Goal: Download file/media

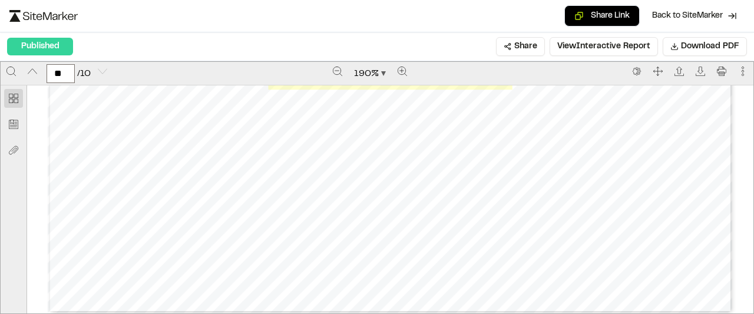
scroll to position [8640, 0]
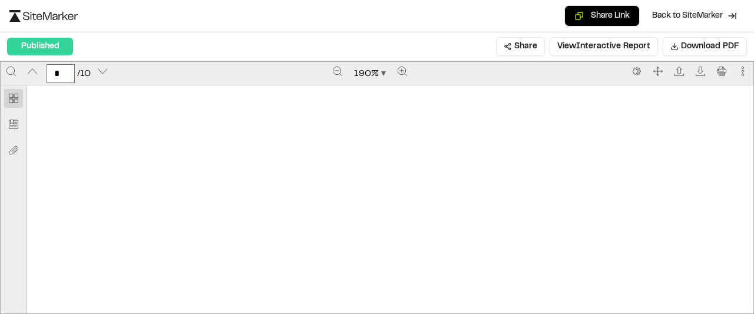
type input "*"
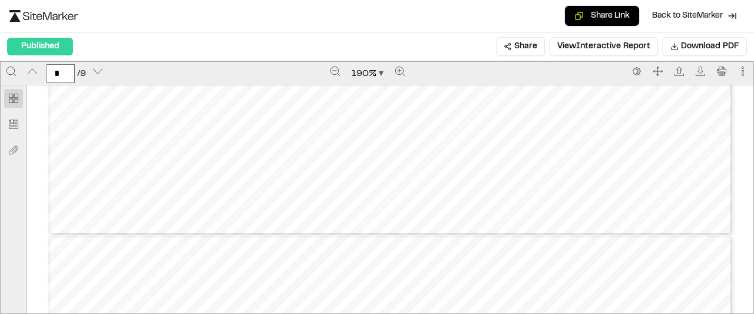
type input "*"
click at [336, 15] on div "Share Link Back to SiteMarker" at bounding box center [376, 16] width 735 height 22
click at [681, 52] on span "Download PDF" at bounding box center [710, 46] width 58 height 13
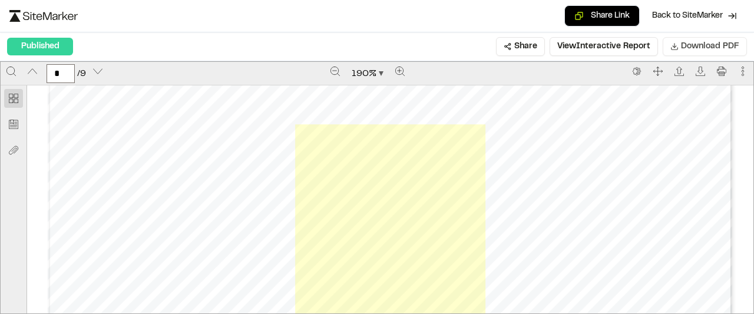
scroll to position [6617, 0]
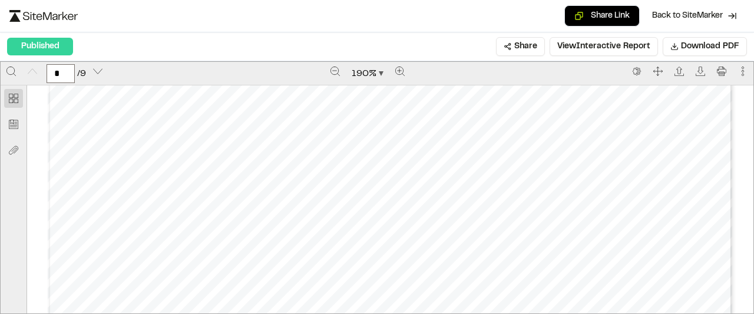
scroll to position [379, 0]
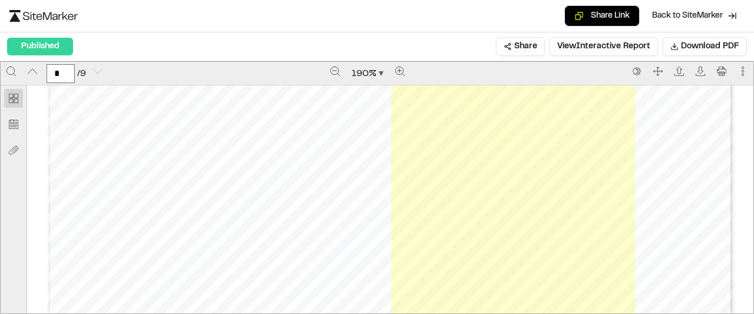
scroll to position [7483, 0]
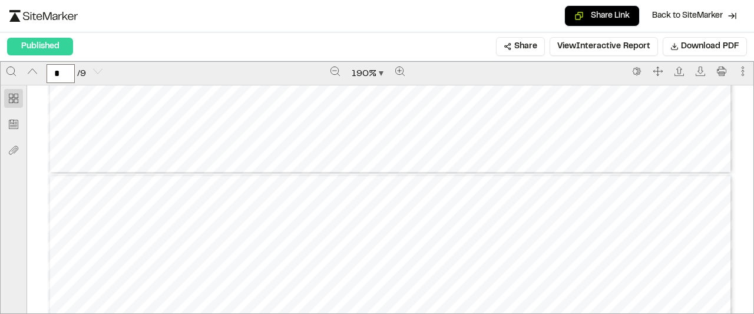
type input "*"
click at [693, 52] on span "Download PDF" at bounding box center [710, 46] width 58 height 13
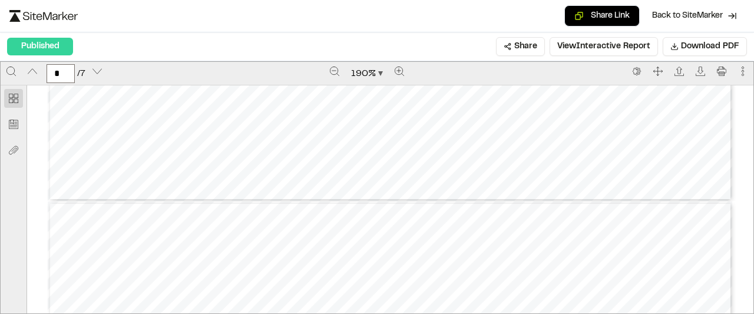
type input "*"
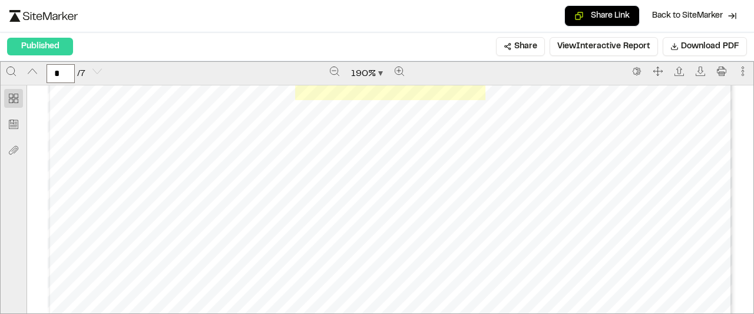
scroll to position [5982, 0]
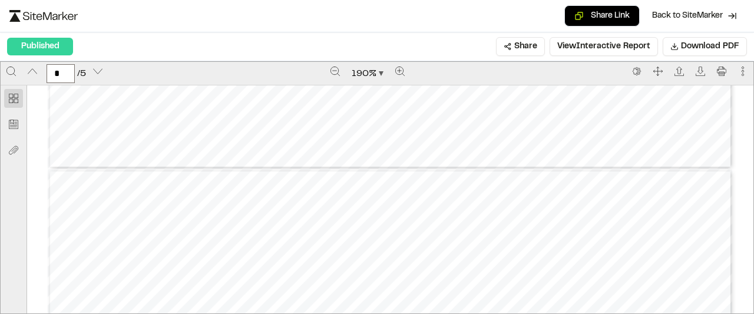
type input "*"
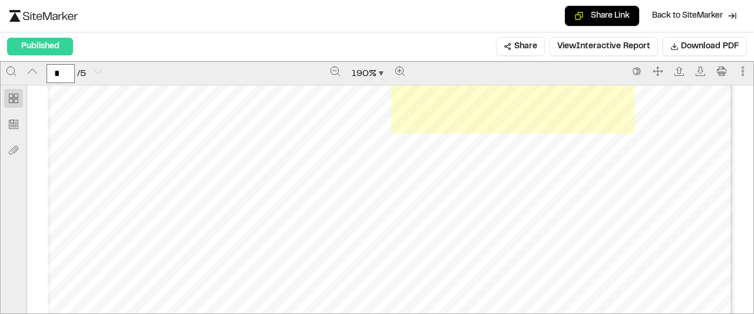
scroll to position [4210, 0]
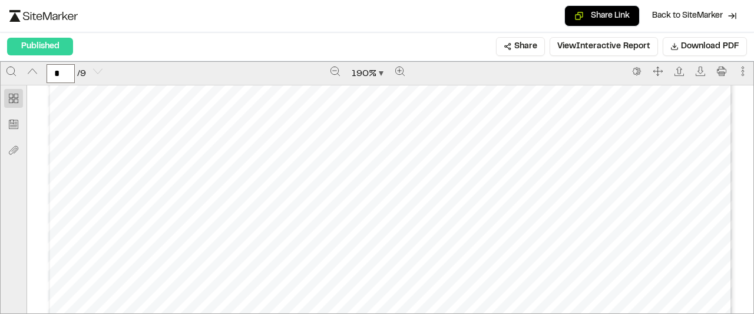
scroll to position [7754, 0]
type input "*"
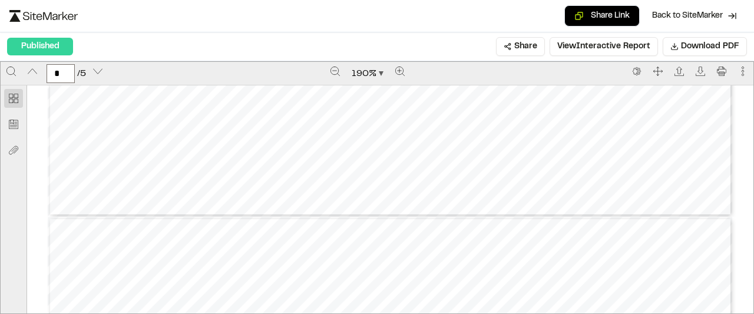
type input "*"
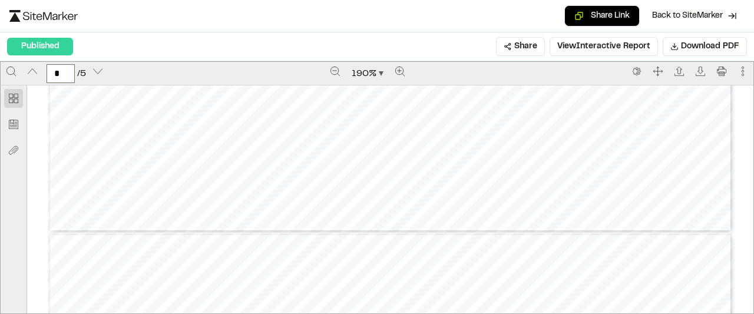
type input "*"
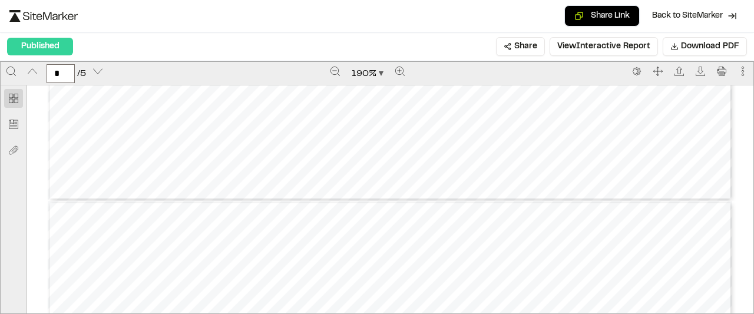
type input "*"
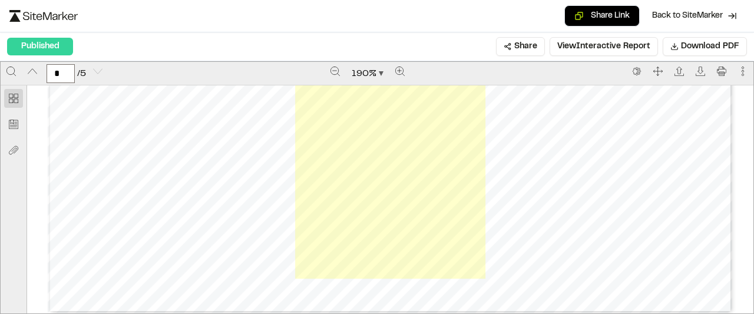
scroll to position [4210, 0]
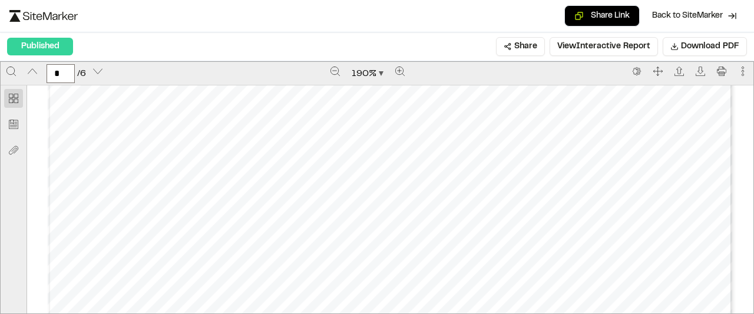
scroll to position [3742, 0]
click at [682, 49] on span "Download PDF" at bounding box center [710, 46] width 58 height 13
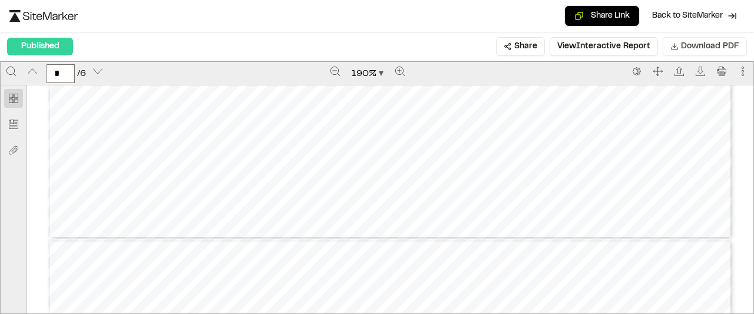
scroll to position [4357, 0]
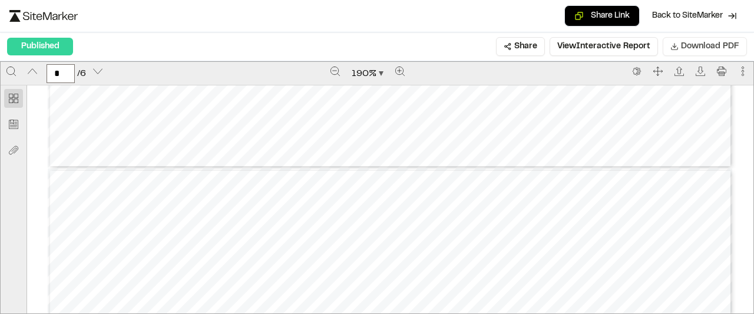
type input "*"
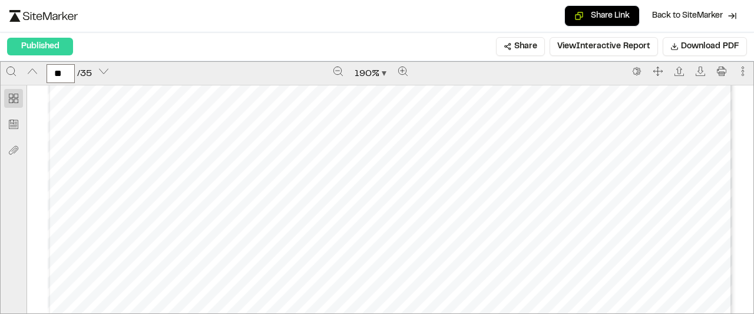
scroll to position [28654, 0]
type input "**"
type input "*"
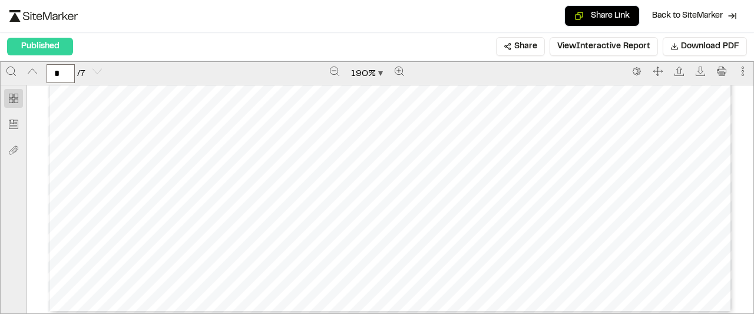
scroll to position [5982, 0]
type input "*"
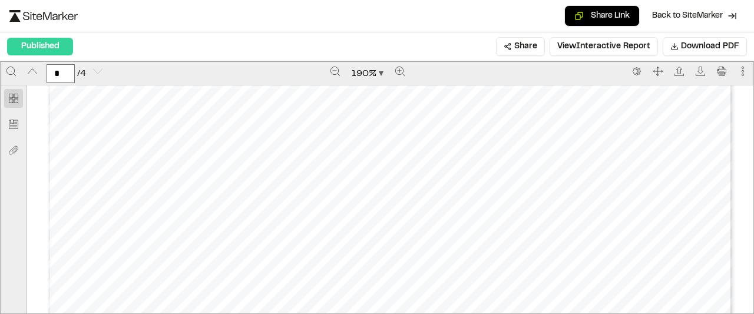
scroll to position [3324, 0]
